Goal: Task Accomplishment & Management: Manage account settings

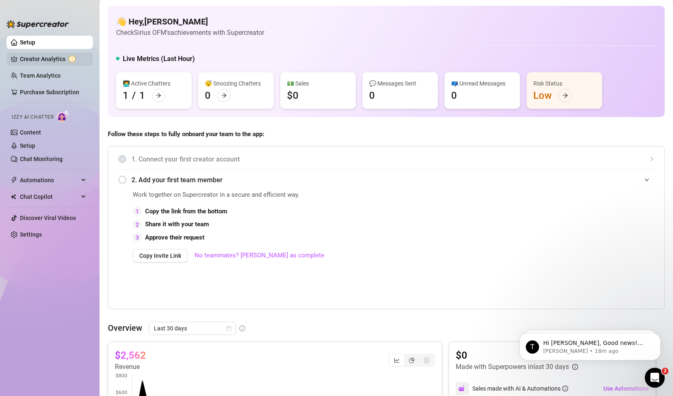
click at [55, 63] on link "Creator Analytics" at bounding box center [53, 58] width 66 height 13
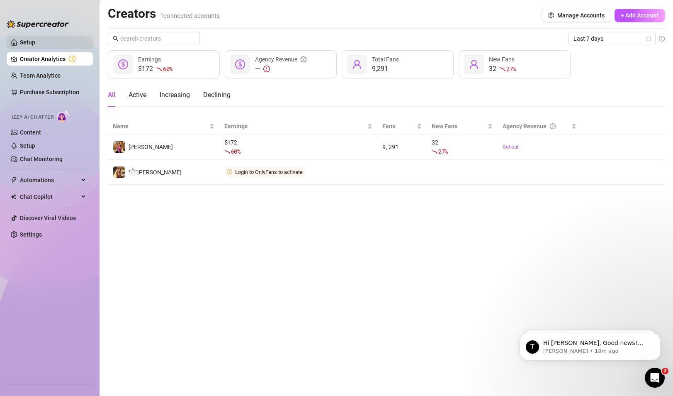
click at [35, 39] on link "Setup" at bounding box center [27, 42] width 15 height 7
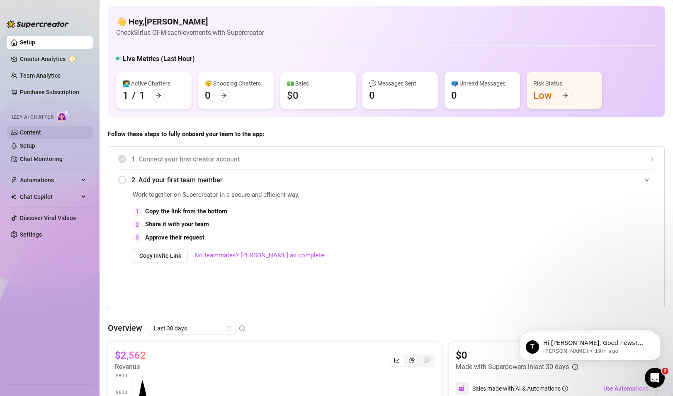
click at [41, 132] on link "Content" at bounding box center [30, 132] width 21 height 7
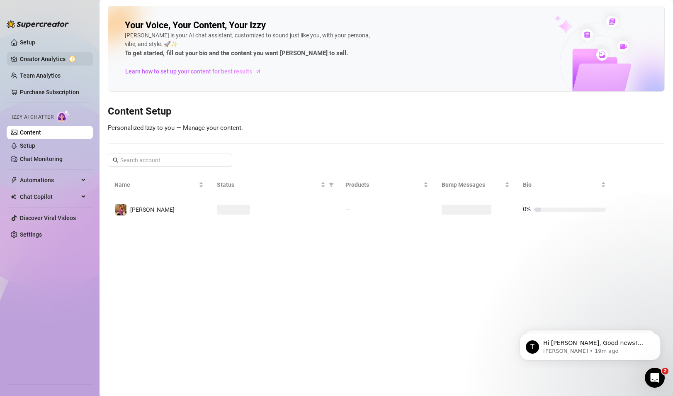
click at [56, 62] on link "Creator Analytics" at bounding box center [53, 58] width 66 height 13
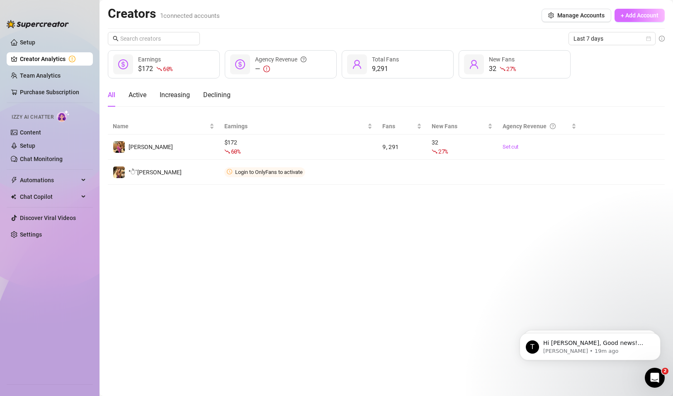
click at [626, 15] on span "+ Add Account" at bounding box center [640, 15] width 38 height 7
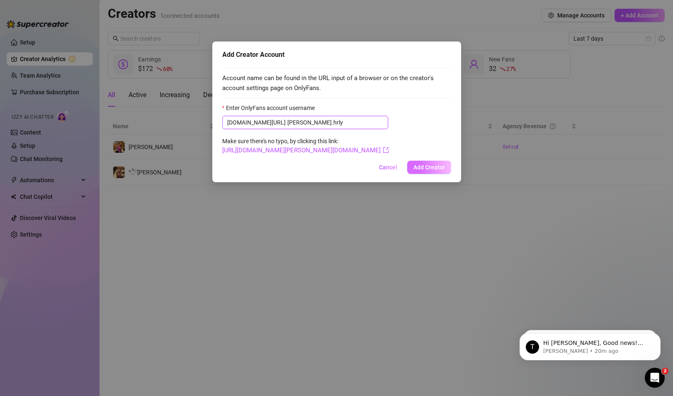
type input "[PERSON_NAME].hrly"
click at [422, 167] on span "Add Creator" at bounding box center [429, 167] width 32 height 7
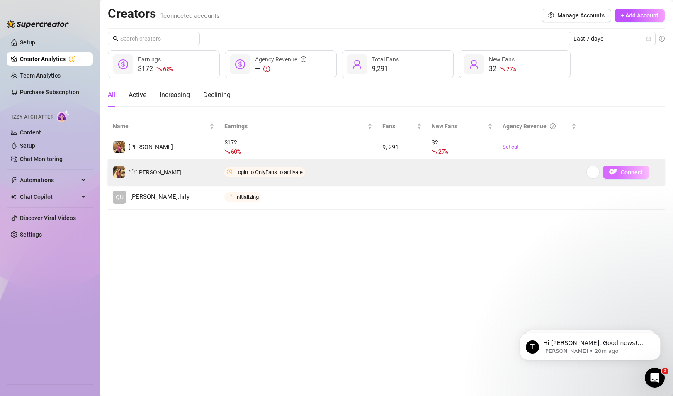
click at [627, 172] on span "Connect" at bounding box center [632, 172] width 22 height 7
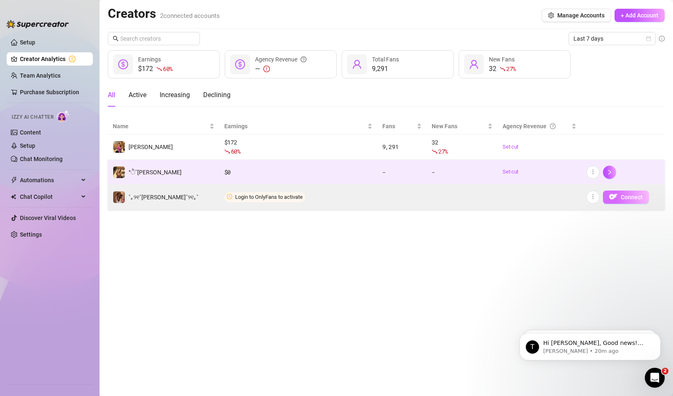
click at [623, 192] on button "Connect" at bounding box center [626, 196] width 46 height 13
